Goal: Transaction & Acquisition: Download file/media

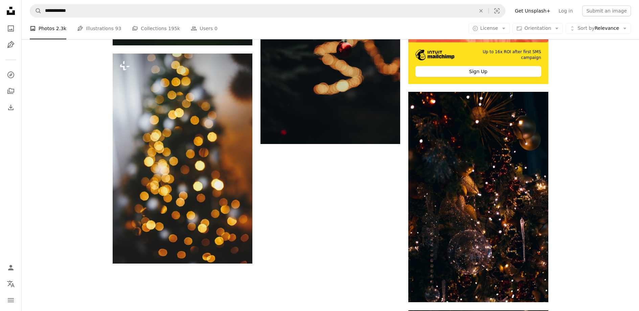
scroll to position [3042, 0]
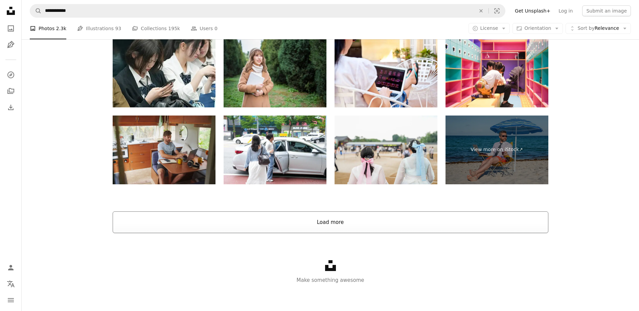
click at [329, 225] on button "Load more" at bounding box center [331, 222] width 436 height 22
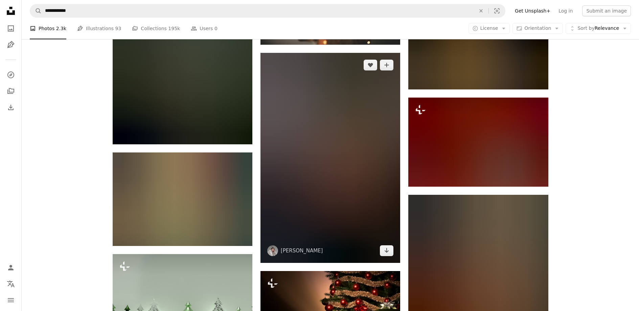
scroll to position [6451, 0]
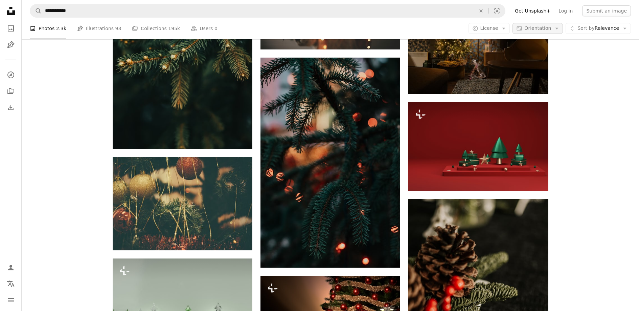
click at [559, 30] on icon "Arrow down" at bounding box center [557, 28] width 6 height 6
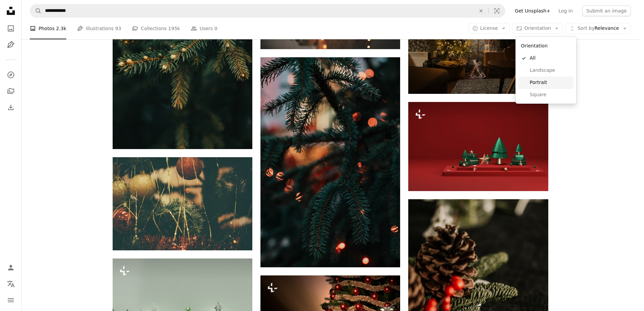
click at [539, 83] on span "Portrait" at bounding box center [550, 82] width 41 height 7
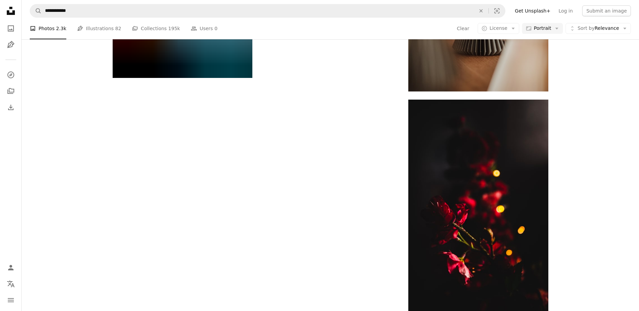
scroll to position [80, 0]
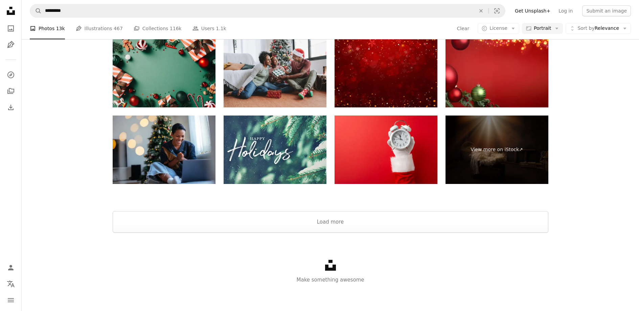
scroll to position [2028, 0]
click at [325, 226] on button "Load more" at bounding box center [331, 222] width 436 height 22
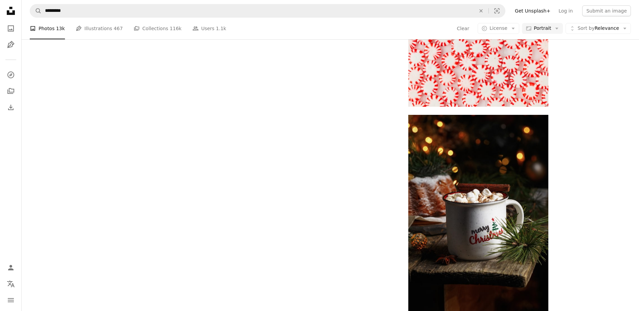
scroll to position [1387, 0]
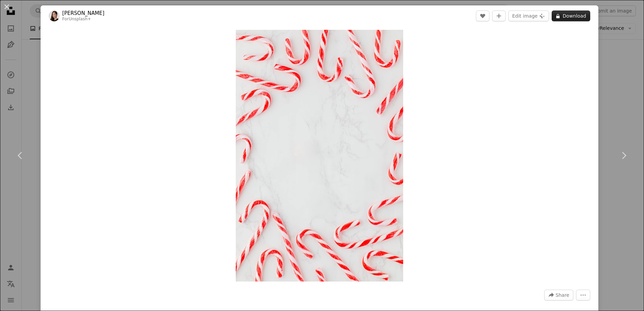
click at [573, 16] on button "A lock Download" at bounding box center [571, 15] width 39 height 11
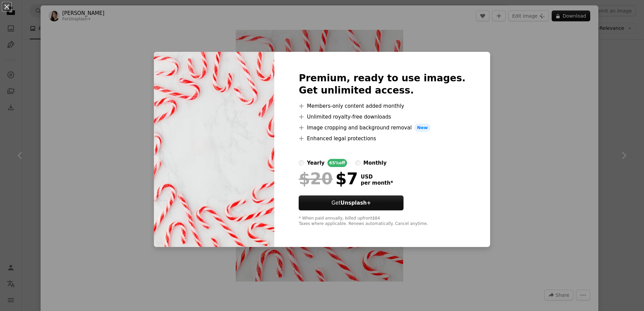
click at [82, 70] on div "An X shape Premium, ready to use images. Get unlimited access. A plus sign Memb…" at bounding box center [322, 155] width 644 height 311
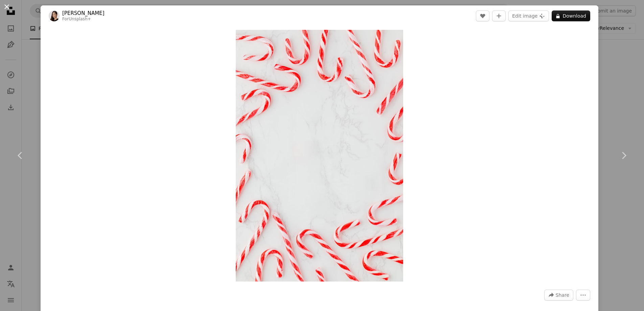
click at [6, 7] on button "An X shape" at bounding box center [7, 7] width 8 height 8
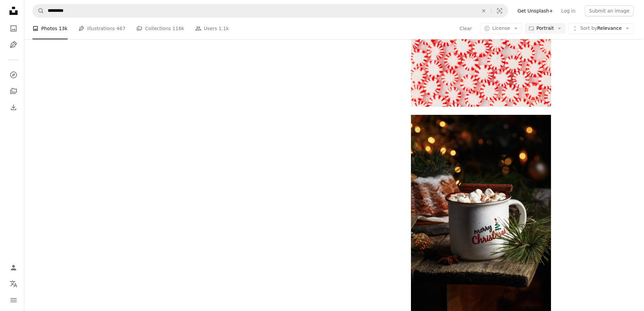
scroll to position [1643, 0]
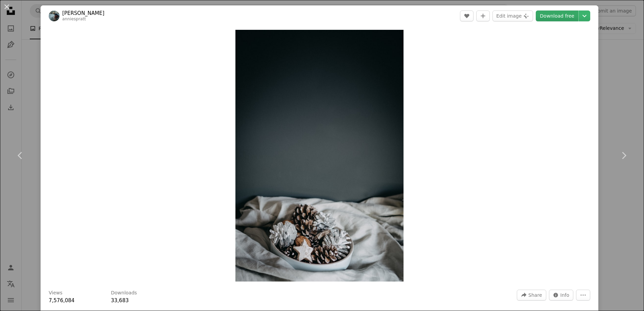
click at [557, 17] on link "Download free" at bounding box center [557, 15] width 43 height 11
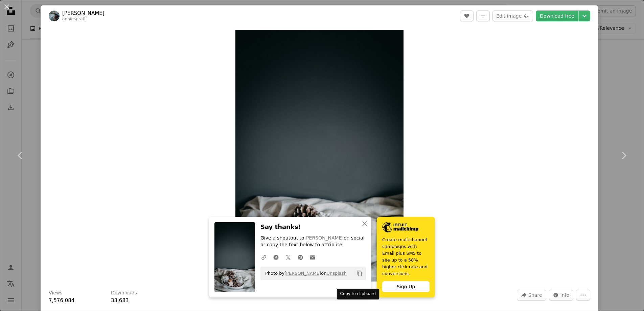
click at [359, 276] on icon "Copy to clipboard" at bounding box center [359, 273] width 5 height 6
